Goal: Task Accomplishment & Management: Manage account settings

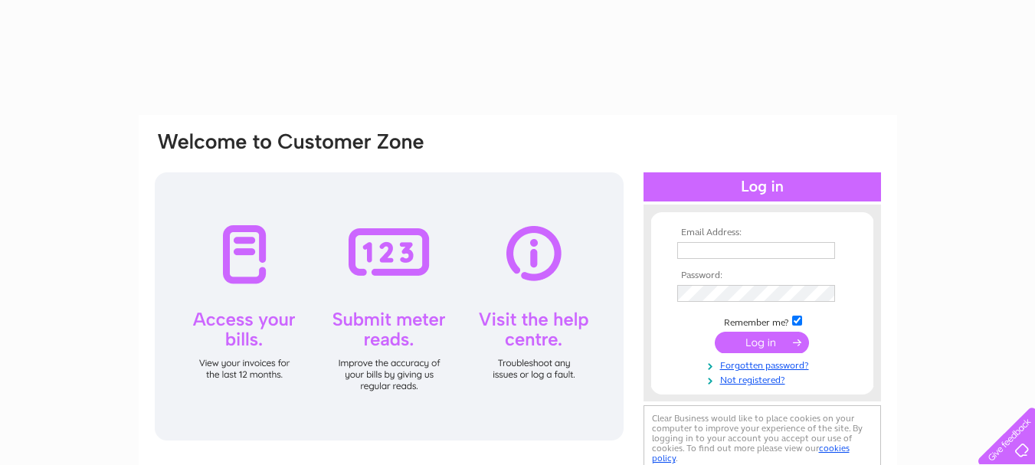
type input "admin@carpetdisco.co.uk"
drag, startPoint x: 0, startPoint y: 0, endPoint x: 759, endPoint y: 340, distance: 831.7
click at [759, 340] on input "submit" at bounding box center [762, 342] width 94 height 21
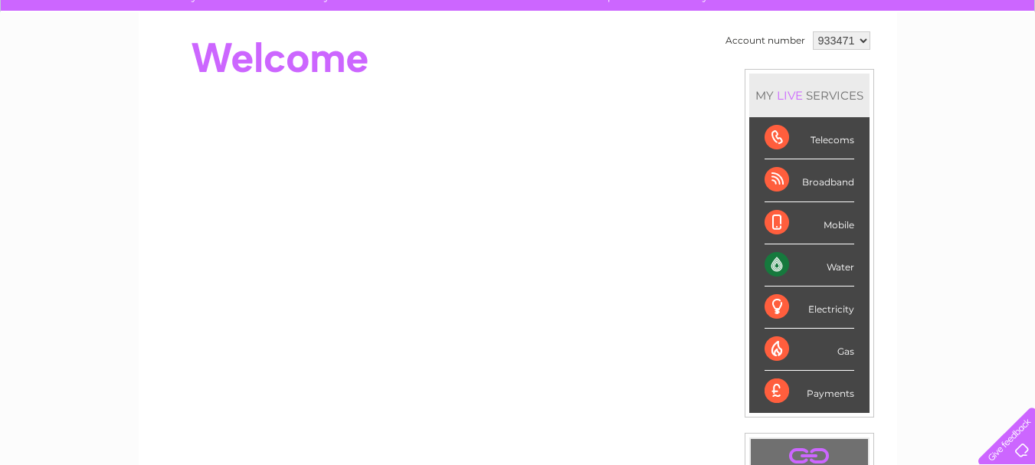
scroll to position [63, 0]
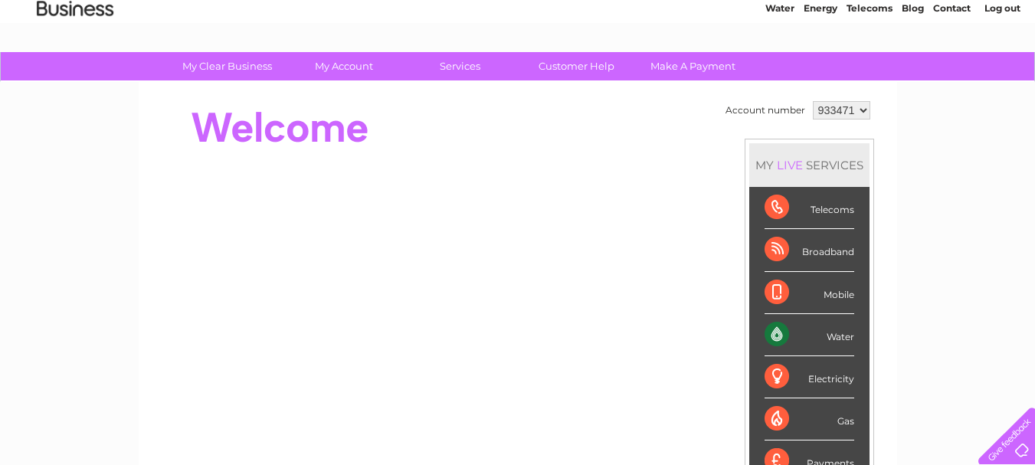
click at [777, 329] on div "Water" at bounding box center [809, 335] width 90 height 42
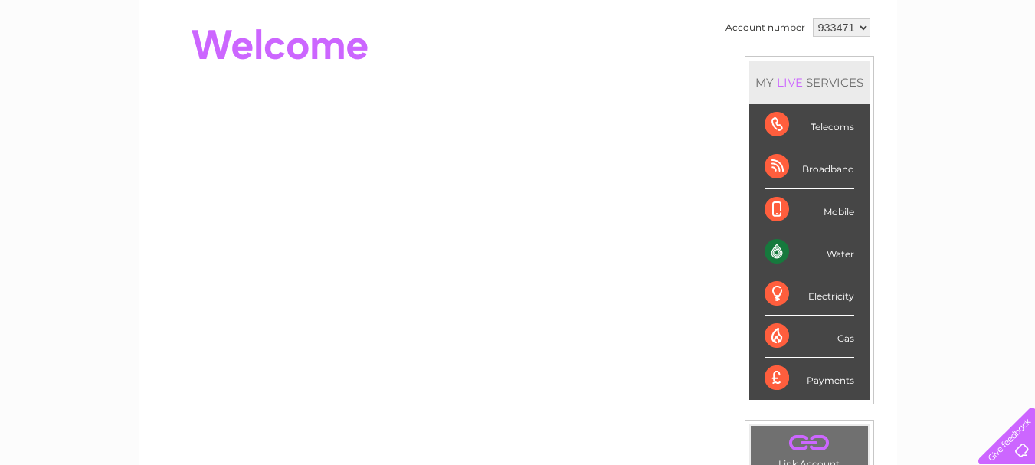
scroll to position [139, 0]
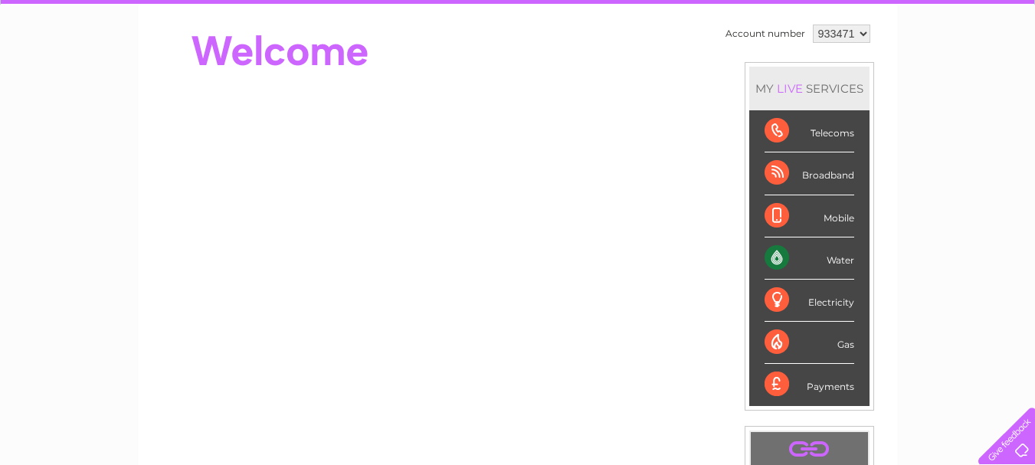
click at [823, 260] on div "Water" at bounding box center [809, 258] width 90 height 42
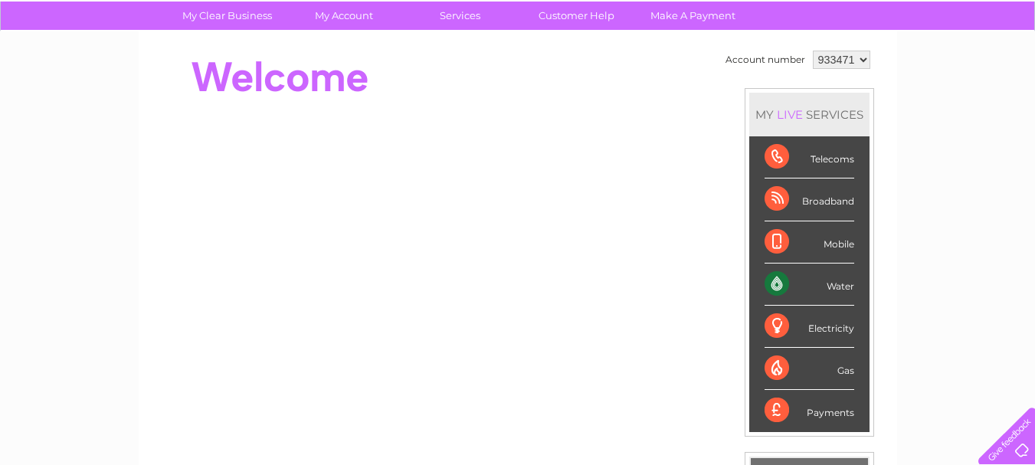
scroll to position [0, 0]
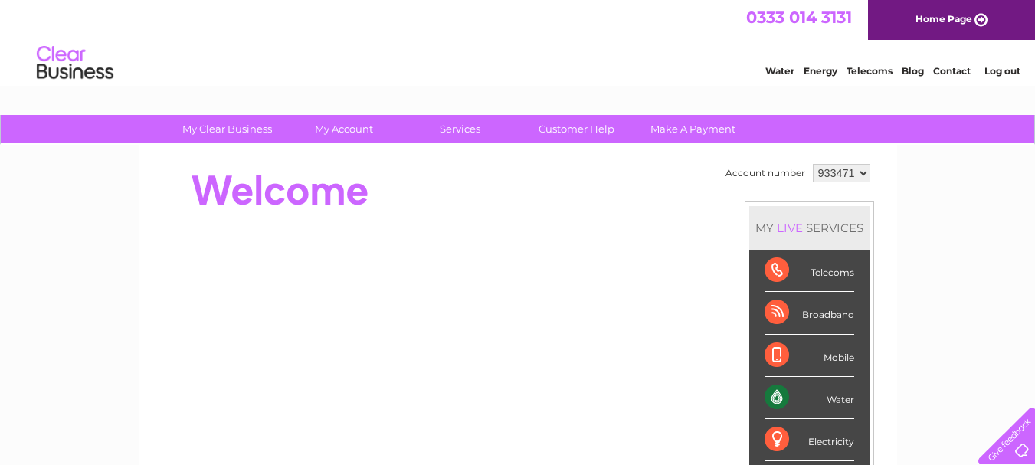
click at [775, 395] on div "Water" at bounding box center [809, 398] width 90 height 42
click at [834, 403] on div "Water" at bounding box center [809, 398] width 90 height 42
click at [774, 70] on link "Water" at bounding box center [779, 70] width 29 height 11
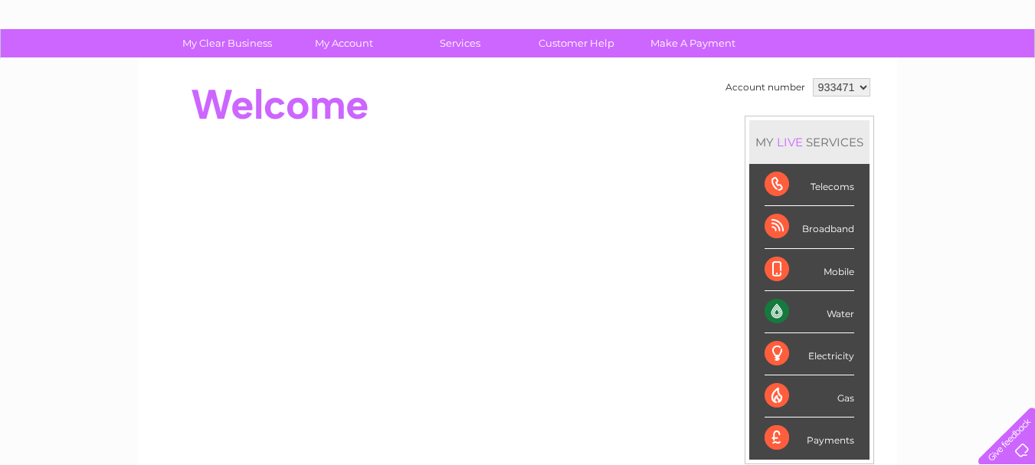
scroll to position [63, 0]
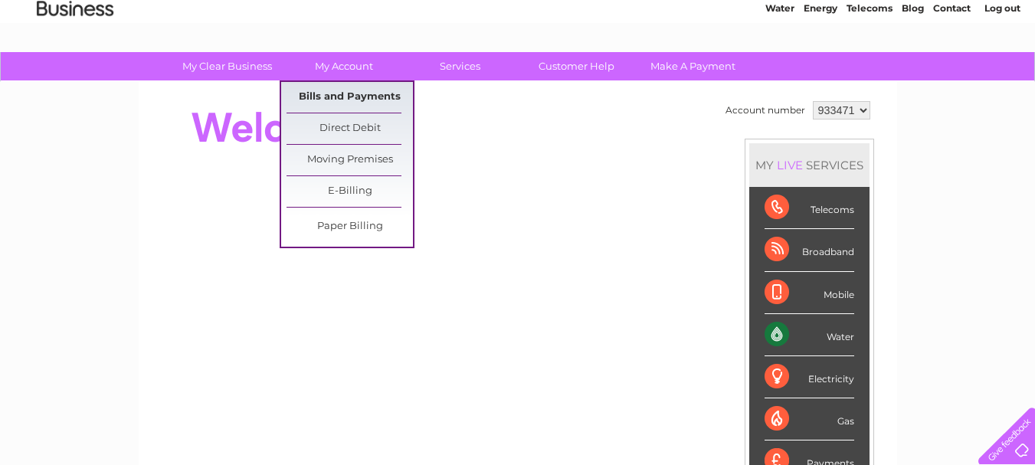
click at [342, 94] on link "Bills and Payments" at bounding box center [349, 97] width 126 height 31
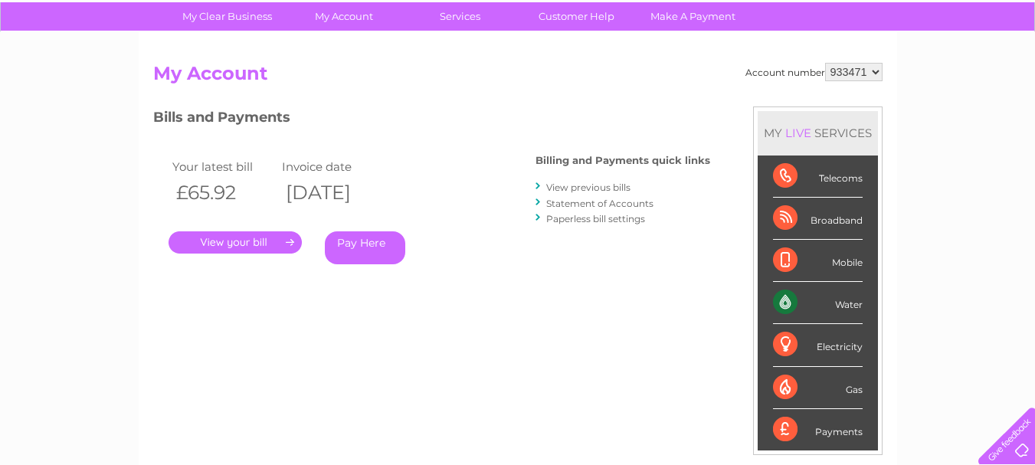
scroll to position [77, 0]
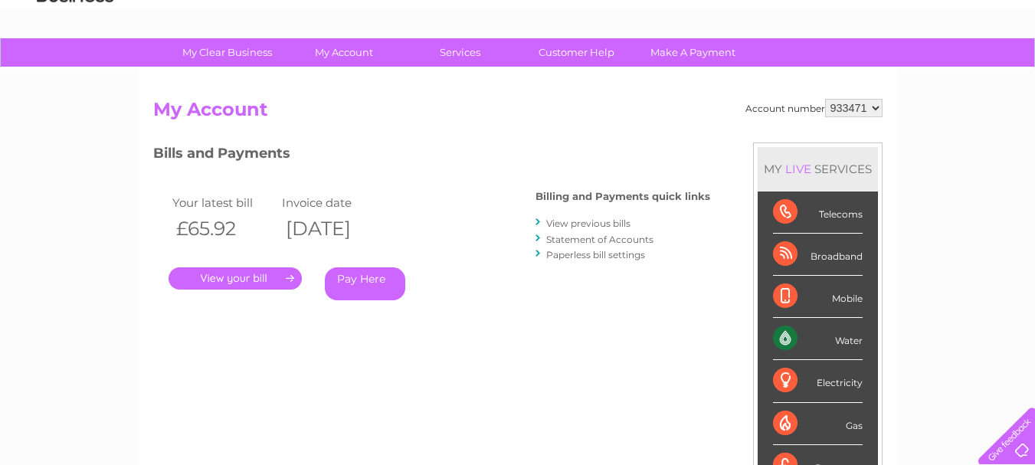
click at [243, 282] on link "." at bounding box center [234, 278] width 133 height 22
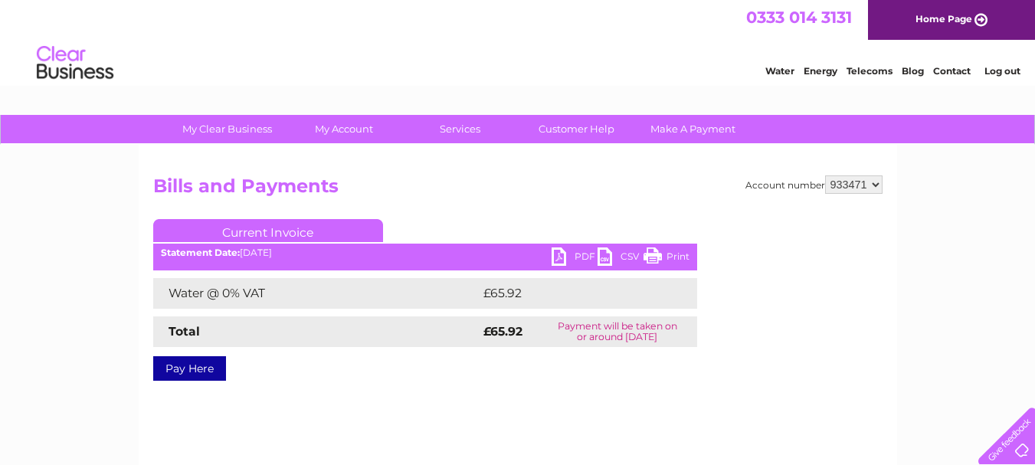
click at [561, 253] on link "PDF" at bounding box center [574, 258] width 46 height 22
